Goal: Task Accomplishment & Management: Use online tool/utility

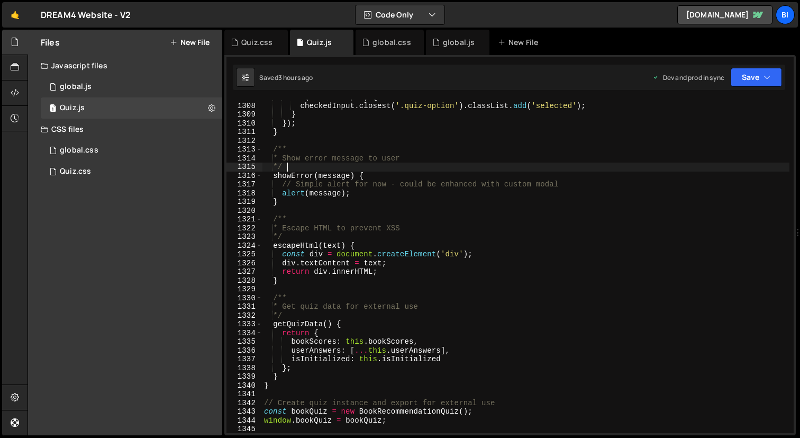
scroll to position [11409, 0]
click at [384, 40] on div "global.css" at bounding box center [391, 42] width 39 height 11
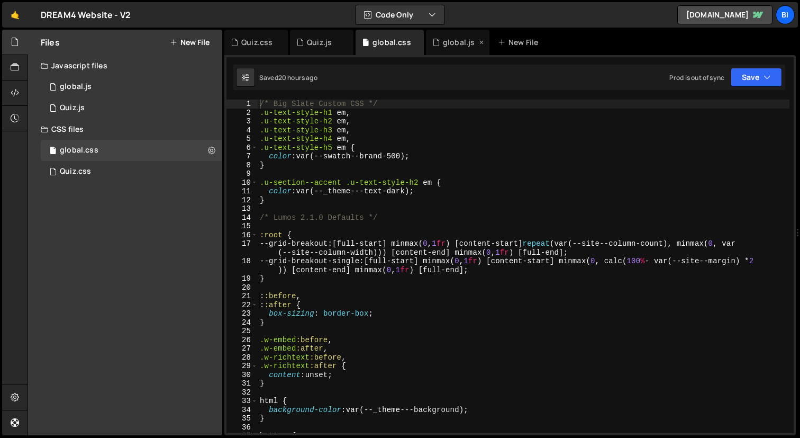
click at [455, 39] on div "global.js" at bounding box center [459, 42] width 32 height 11
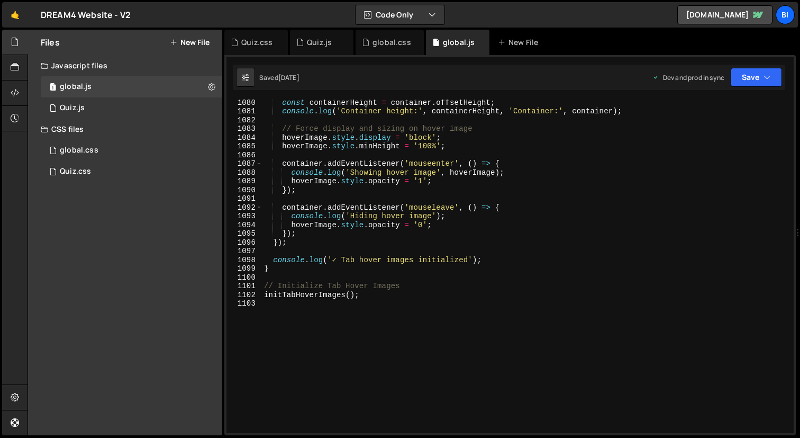
scroll to position [9458, 0]
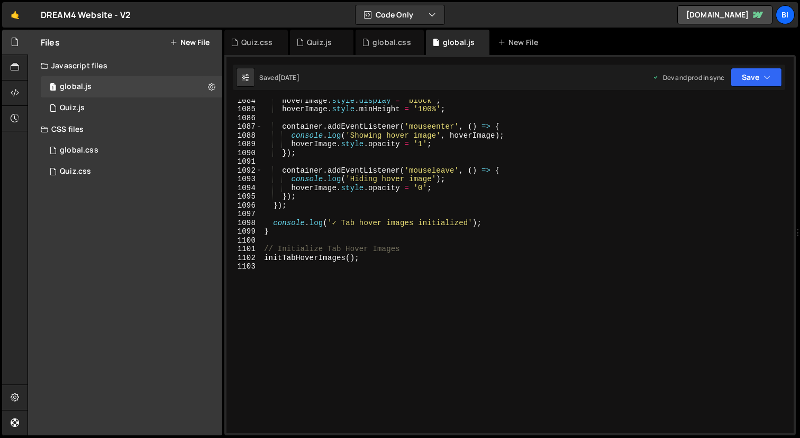
click at [353, 367] on div "hoverImage . style . display = 'block' ; hoverImage . style . minHeight = '100%…" at bounding box center [526, 271] width 528 height 351
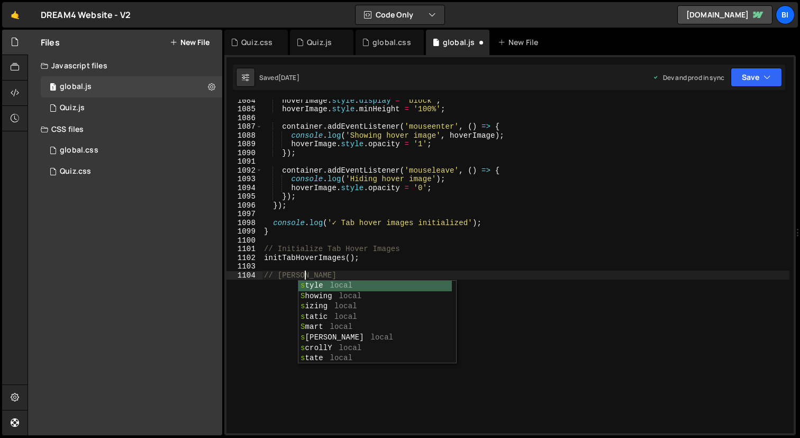
scroll to position [0, 2]
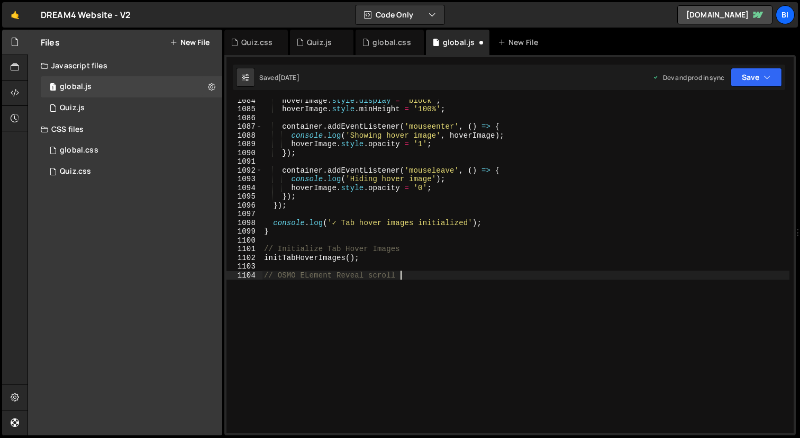
type textarea "// OSMO ELement Reveal scroll"
paste textarea "})"
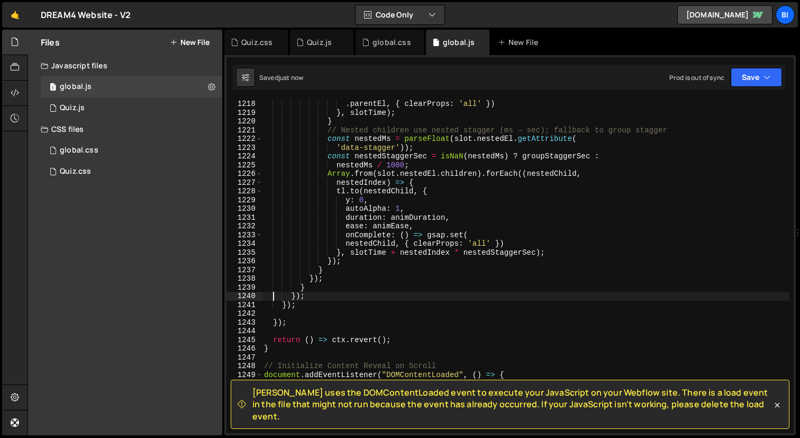
scroll to position [10640, 0]
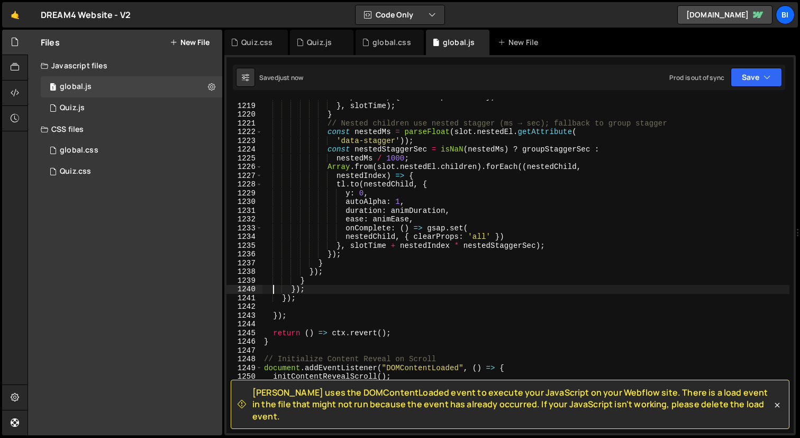
click at [349, 369] on div ". parentEl , { clearProps : 'all' }) } , slotTime ) ; } // Nested children use …" at bounding box center [526, 268] width 528 height 351
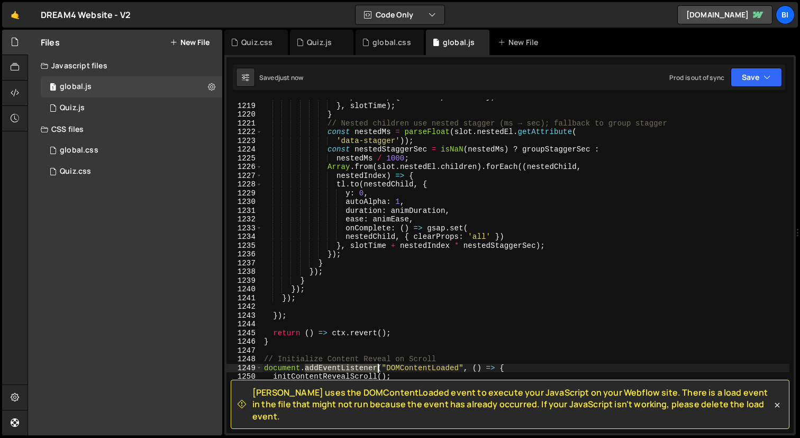
click at [349, 369] on div ". parentEl , { clearProps : 'all' }) } , slotTime ) ; } // Nested children use …" at bounding box center [526, 268] width 528 height 351
click at [341, 375] on div ". parentEl , { clearProps : 'all' }) } , slotTime ) ; } // Nested children use …" at bounding box center [526, 268] width 528 height 351
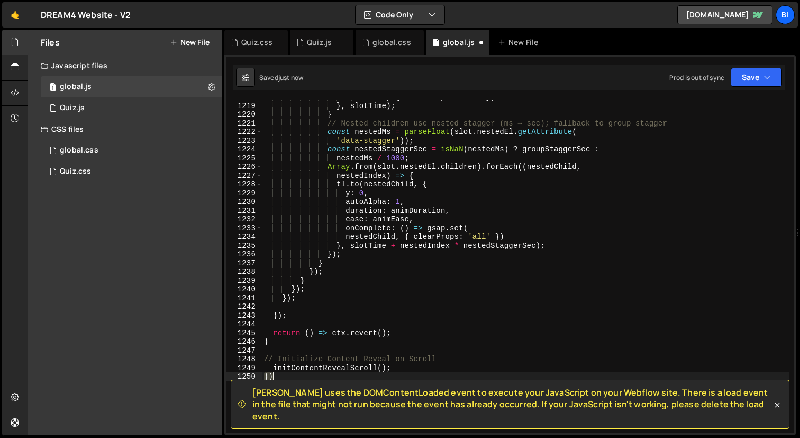
click at [341, 375] on div ". parentEl , { clearProps : 'all' }) } , slotTime ) ; } // Nested children use …" at bounding box center [526, 268] width 528 height 351
type textarea "})"
